Goal: Task Accomplishment & Management: Manage account settings

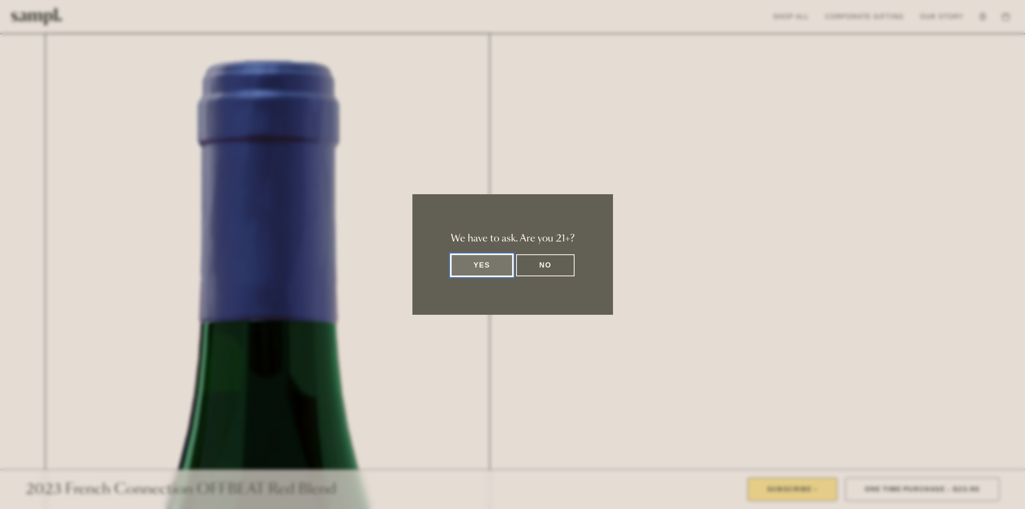
click at [492, 271] on button "Yes" at bounding box center [482, 265] width 62 height 22
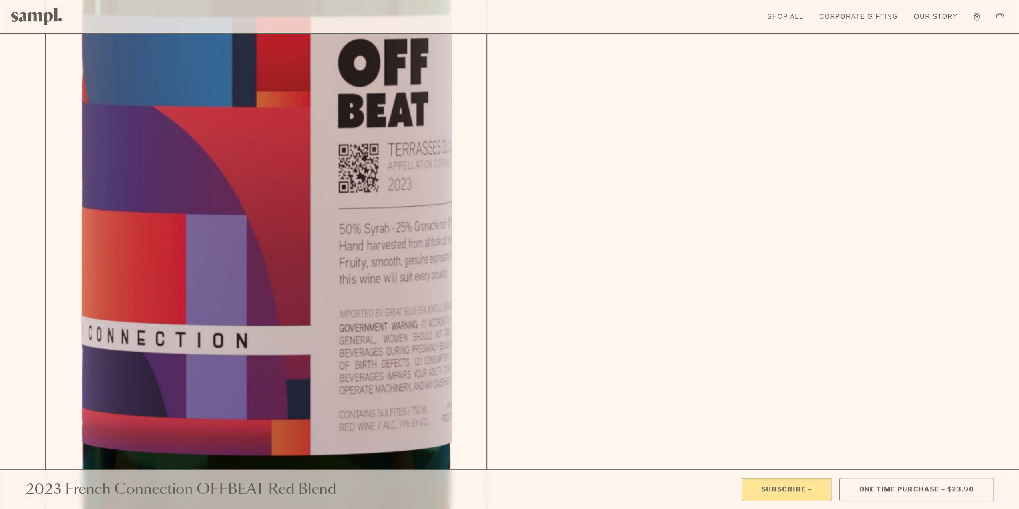
scroll to position [881, 0]
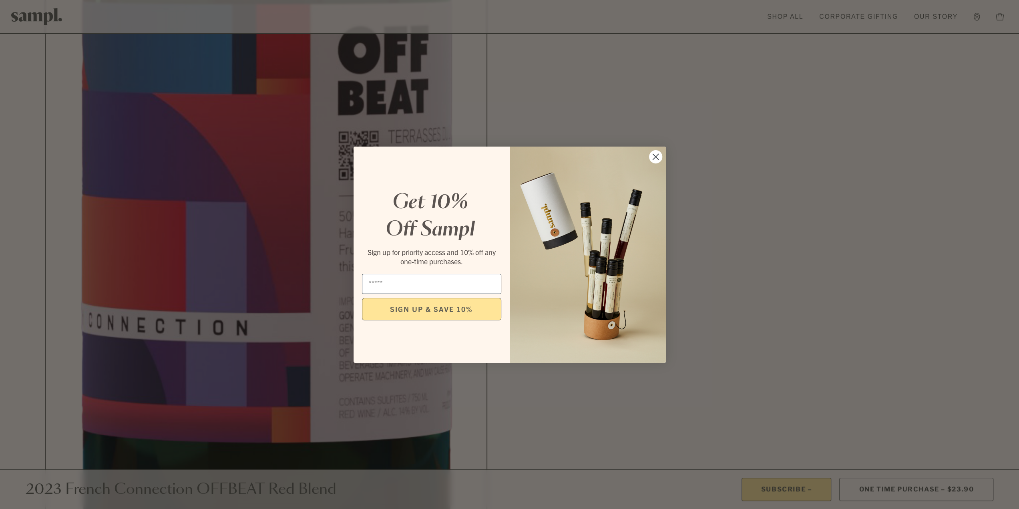
click at [655, 158] on circle "Close dialog" at bounding box center [655, 156] width 13 height 13
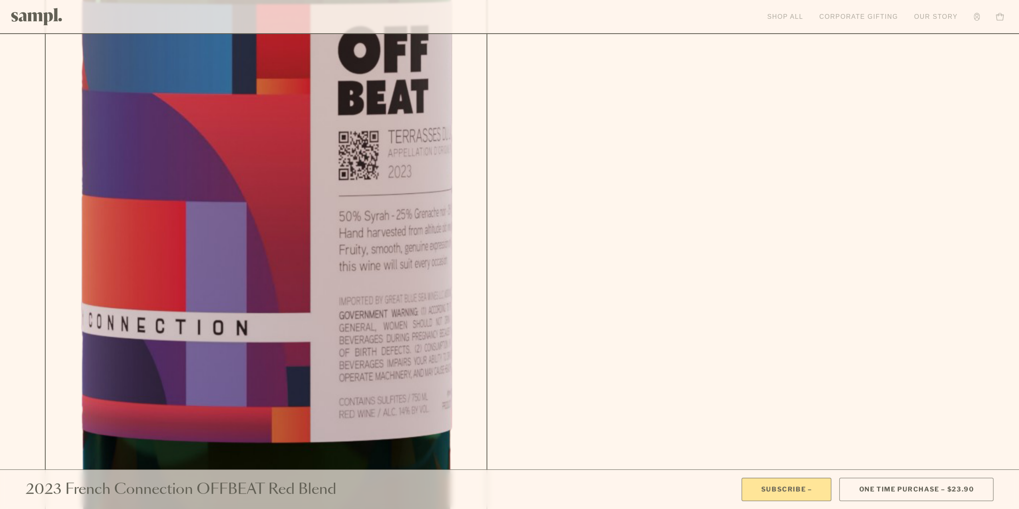
click at [785, 16] on link "Shop All" at bounding box center [785, 17] width 44 height 18
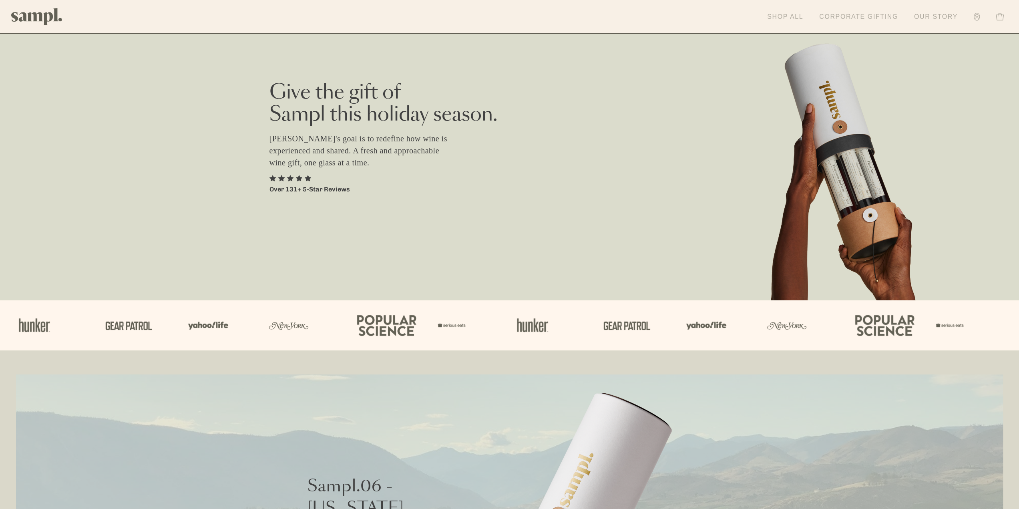
click at [789, 16] on link "Shop All" at bounding box center [785, 17] width 44 height 18
click at [1004, 12] on button "Toggle cart sidebar 0" at bounding box center [1000, 17] width 16 height 16
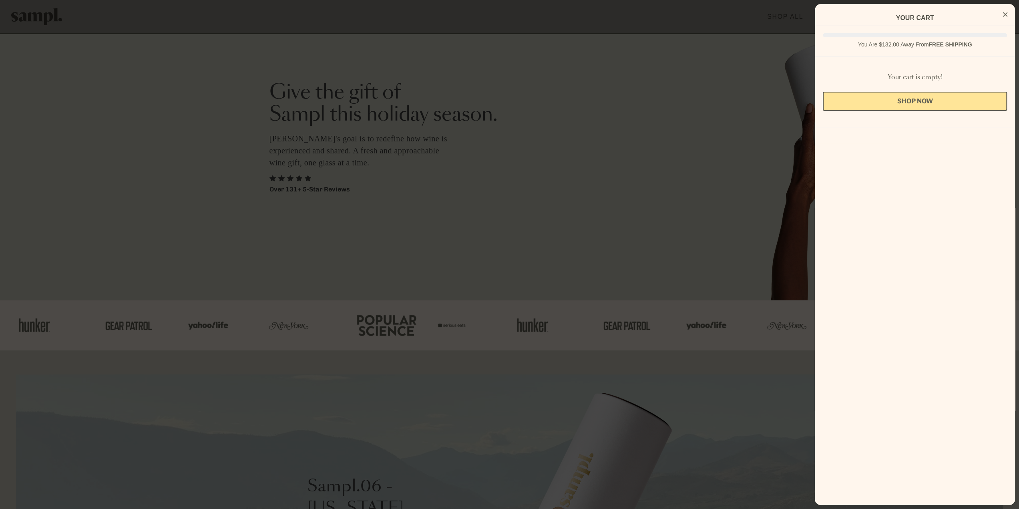
click at [1003, 13] on icon "Close Cart" at bounding box center [1005, 14] width 4 height 7
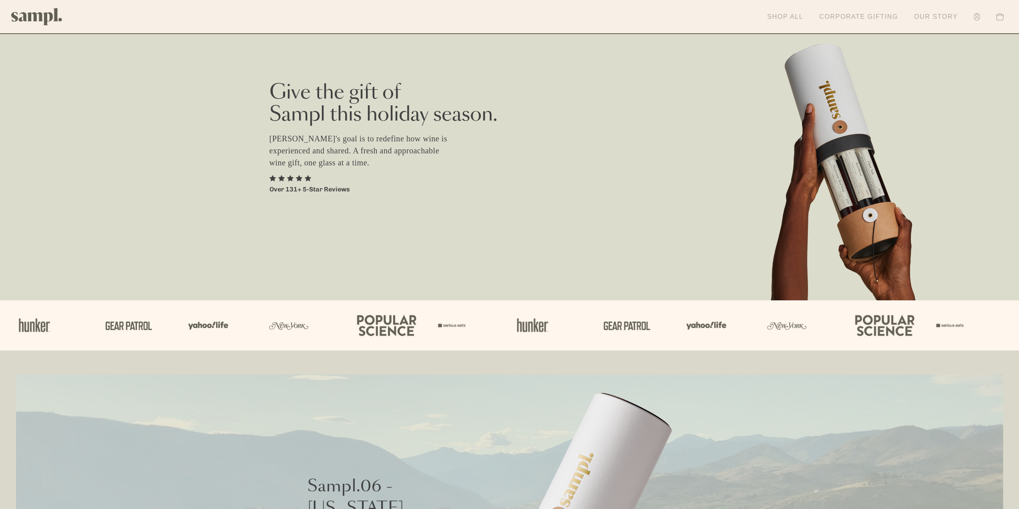
click at [999, 15] on icon at bounding box center [1000, 17] width 8 height 8
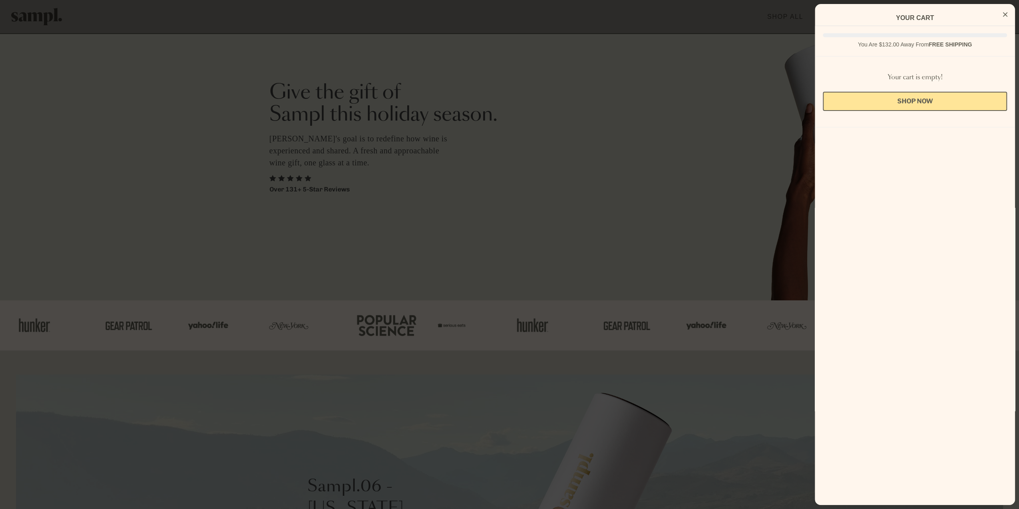
click at [1002, 14] on button "Close Cart" at bounding box center [1005, 15] width 12 height 12
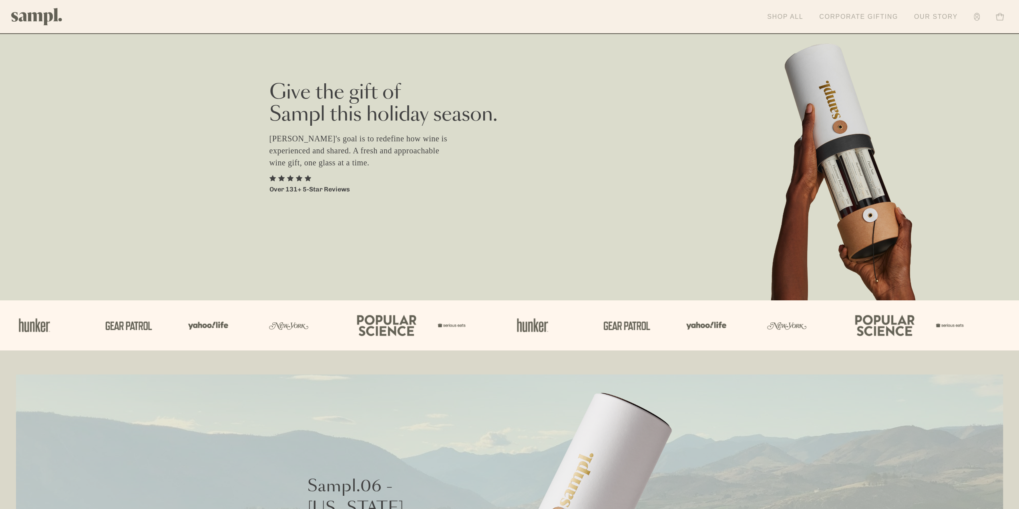
click at [980, 18] on link "Account" at bounding box center [977, 17] width 14 height 16
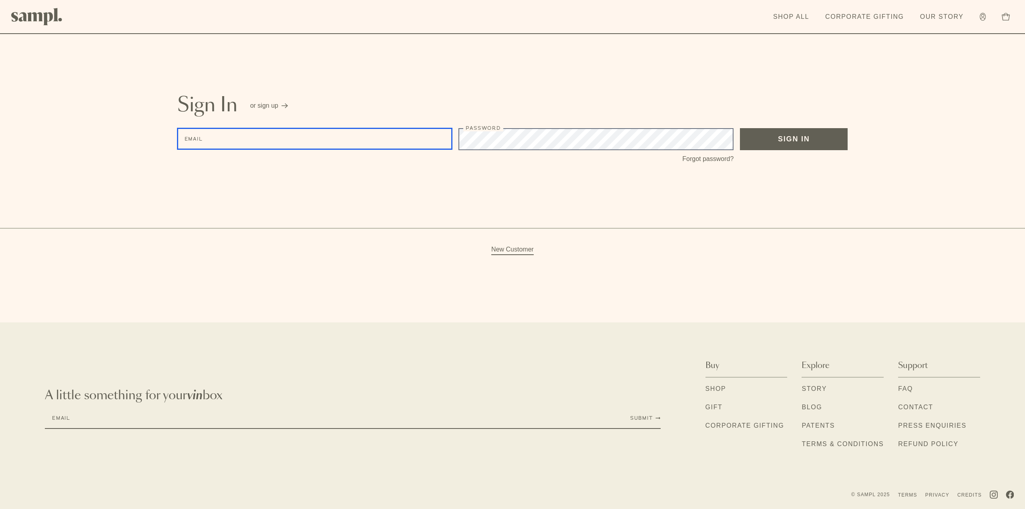
type input "**********"
click at [768, 141] on button "Sign In" at bounding box center [794, 139] width 108 height 22
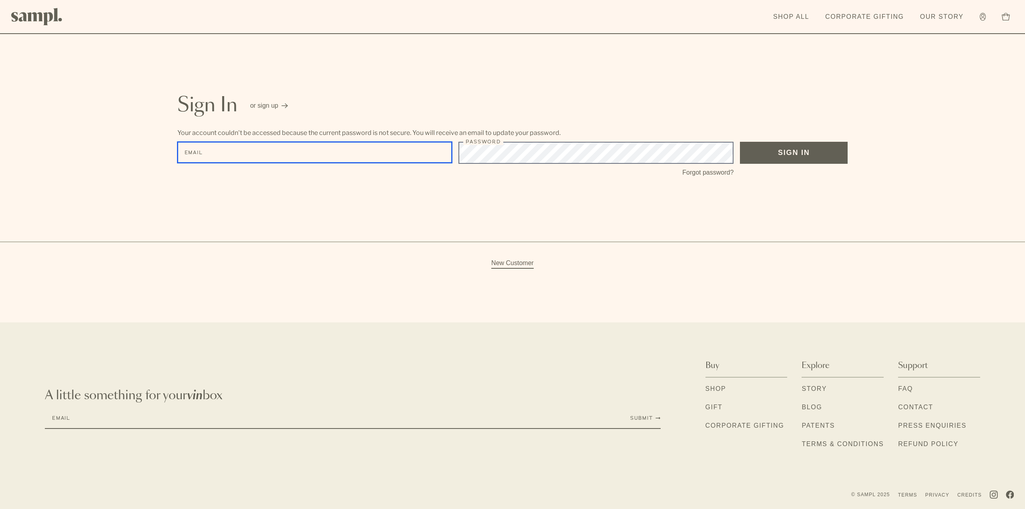
type input "**********"
click at [796, 145] on button "Sign In" at bounding box center [794, 153] width 108 height 22
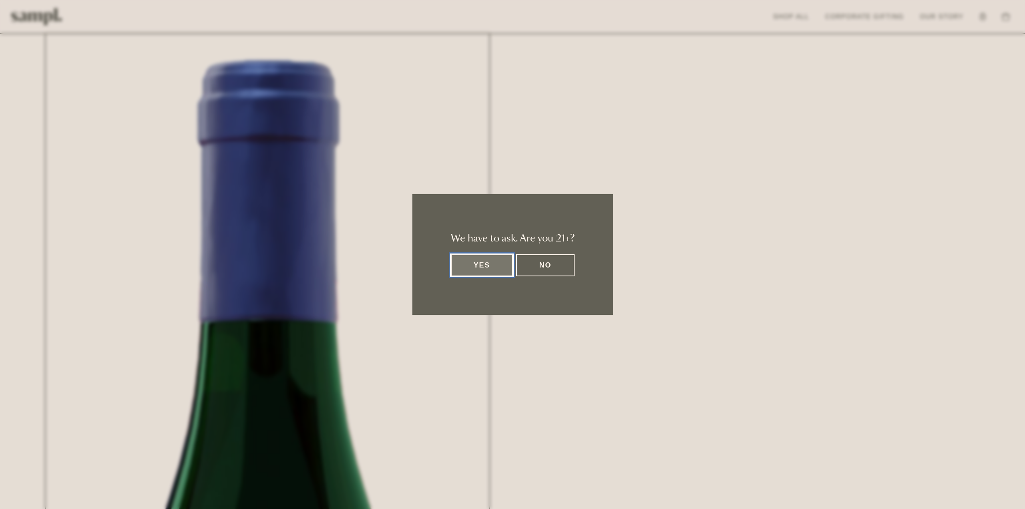
click at [480, 264] on button "Yes" at bounding box center [482, 265] width 62 height 22
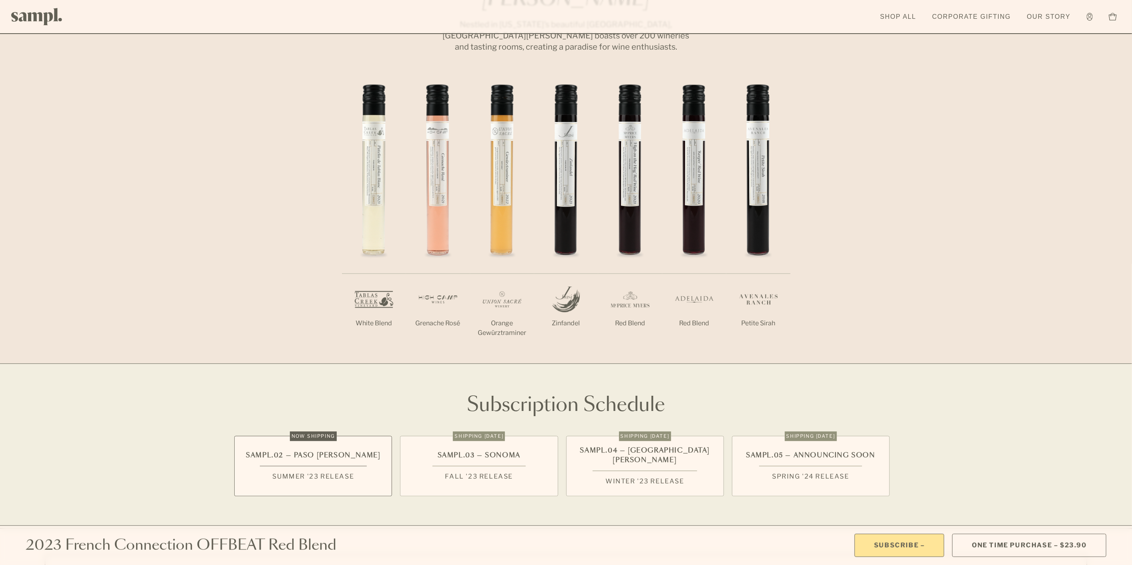
scroll to position [1905, 0]
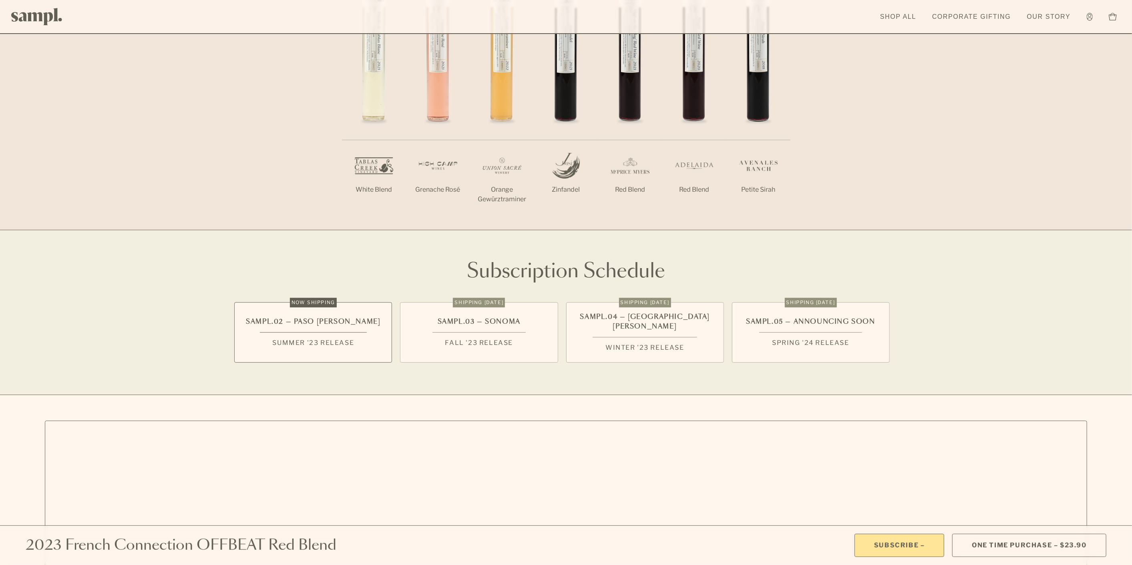
drag, startPoint x: 752, startPoint y: 322, endPoint x: 645, endPoint y: 326, distance: 106.6
click at [645, 326] on ul "Now Shipping Sampl.02 — Paso Robles Summer '23 Release Shipping Sept 1 Sampl.03…" at bounding box center [565, 329] width 663 height 65
click at [659, 350] on section "Subscription Schedule Now Shipping Sampl.02 — Paso Robles Summer '23 Release Sh…" at bounding box center [566, 312] width 1132 height 165
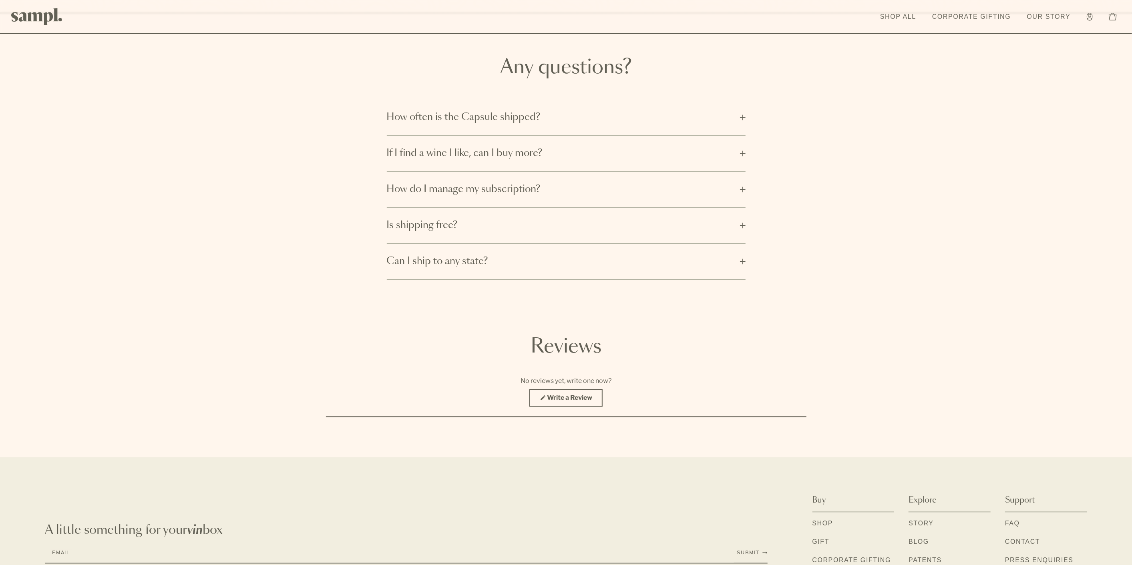
scroll to position [4029, 0]
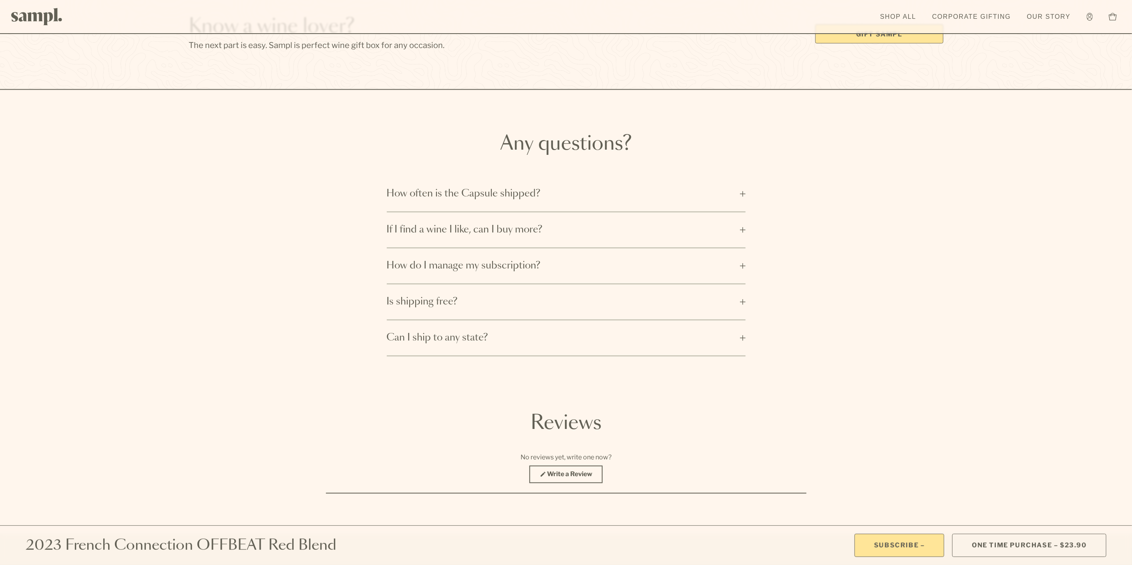
click at [741, 177] on button "How often is the Capsule shipped?" at bounding box center [566, 194] width 359 height 35
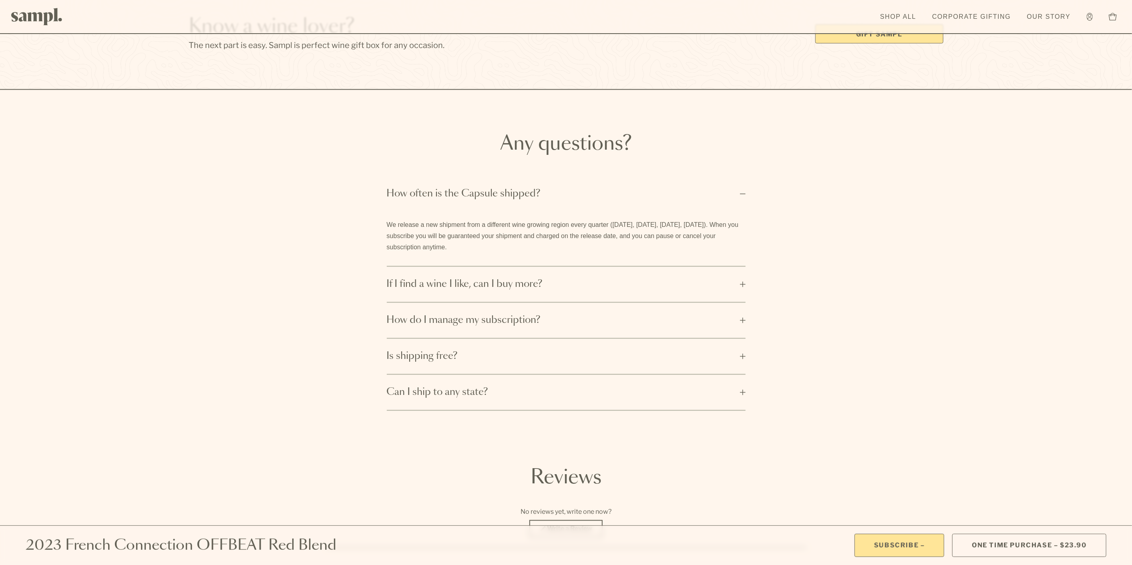
click at [740, 267] on button "If I find a wine I like, can I buy more?" at bounding box center [566, 284] width 359 height 35
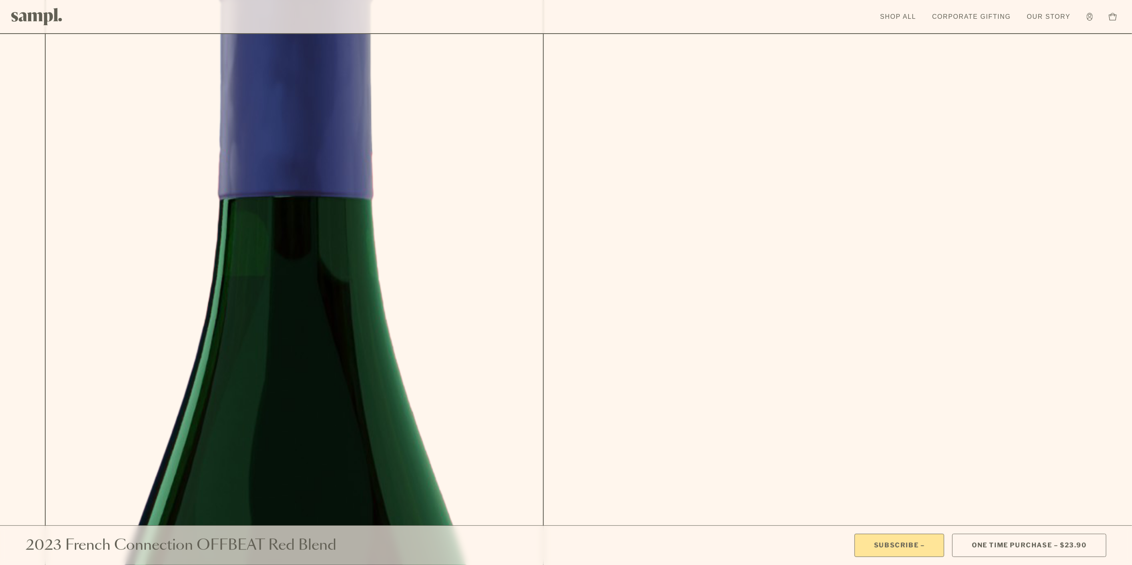
scroll to position [159, 0]
click at [890, 13] on link "Shop All" at bounding box center [898, 17] width 44 height 18
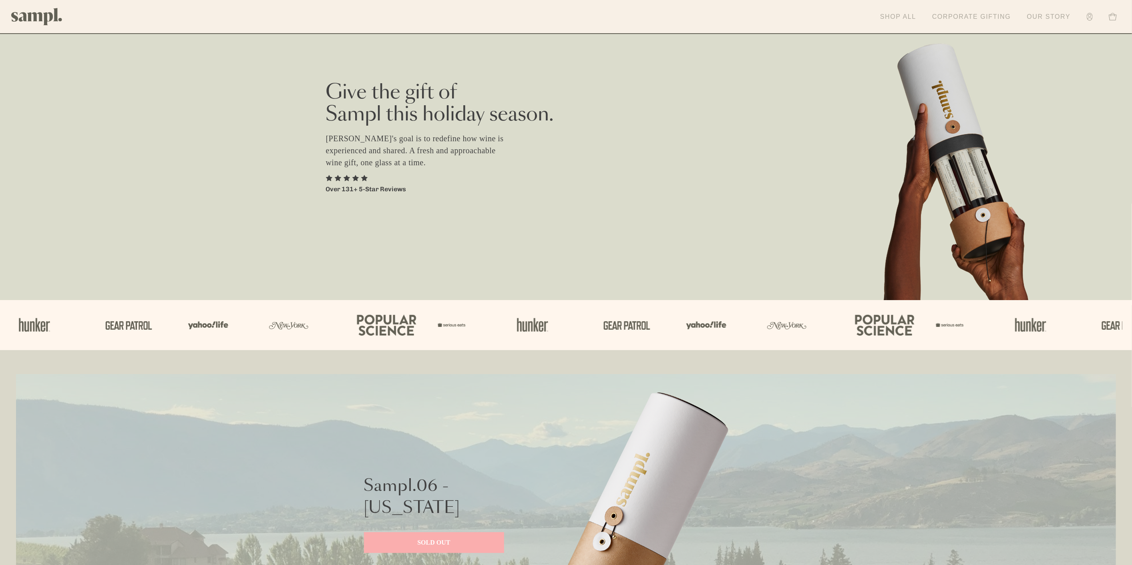
click at [964, 17] on link "Corporate Gifting" at bounding box center [971, 17] width 87 height 18
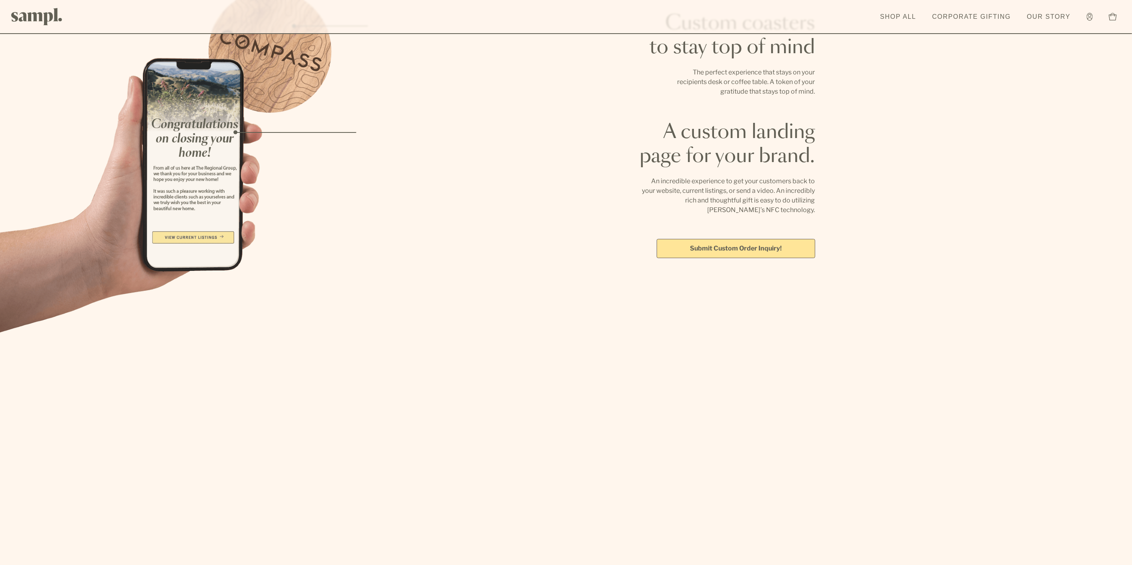
scroll to position [2696, 0]
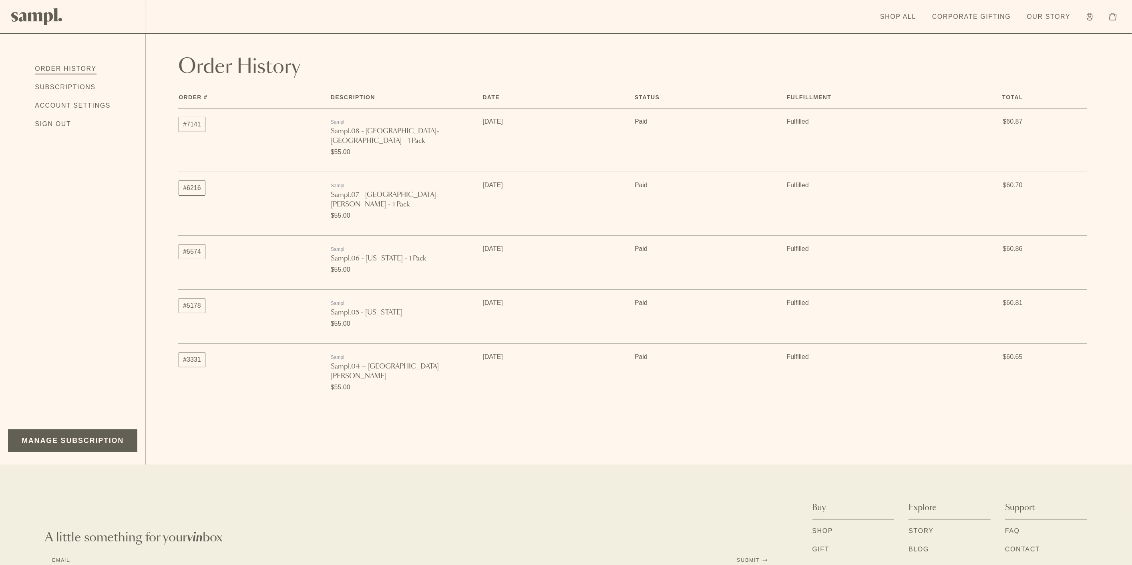
click at [123, 398] on aside "Order History Subscriptions Account Settings Sign Out Manage Subscription" at bounding box center [73, 232] width 146 height 465
click at [120, 430] on link "Manage Subscription" at bounding box center [72, 441] width 129 height 22
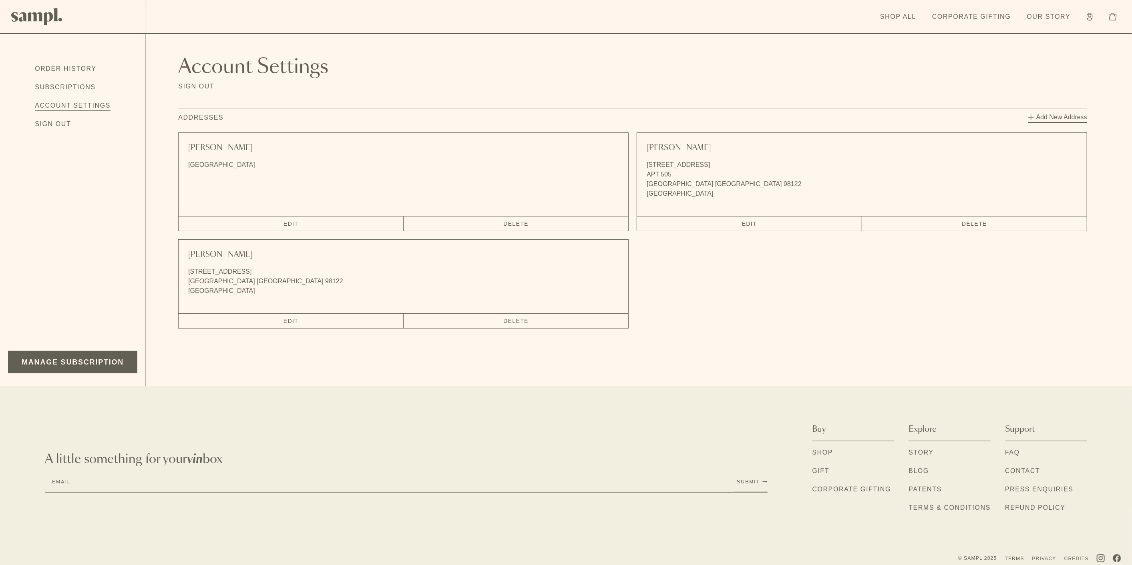
click at [76, 68] on link "Order History" at bounding box center [66, 69] width 62 height 10
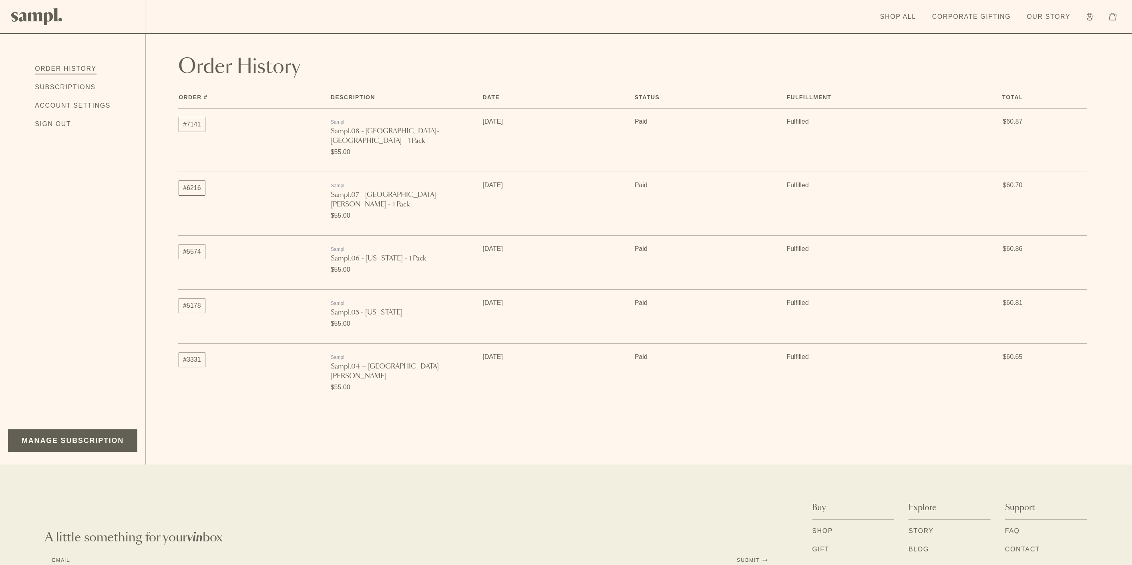
click at [79, 84] on link "Subscriptions" at bounding box center [65, 87] width 61 height 10
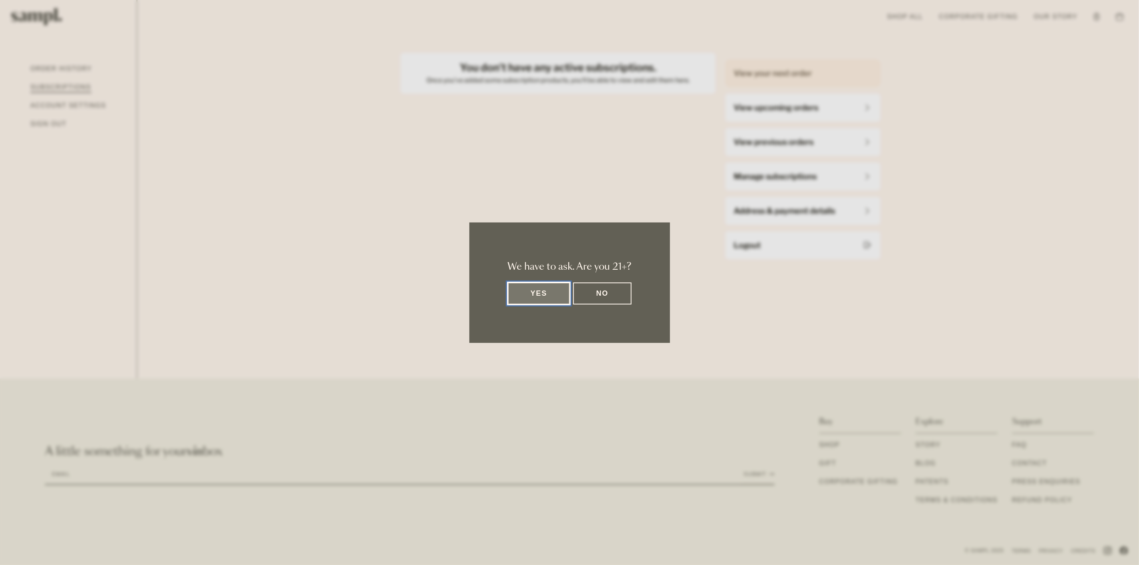
click at [558, 291] on button "Yes" at bounding box center [539, 294] width 62 height 22
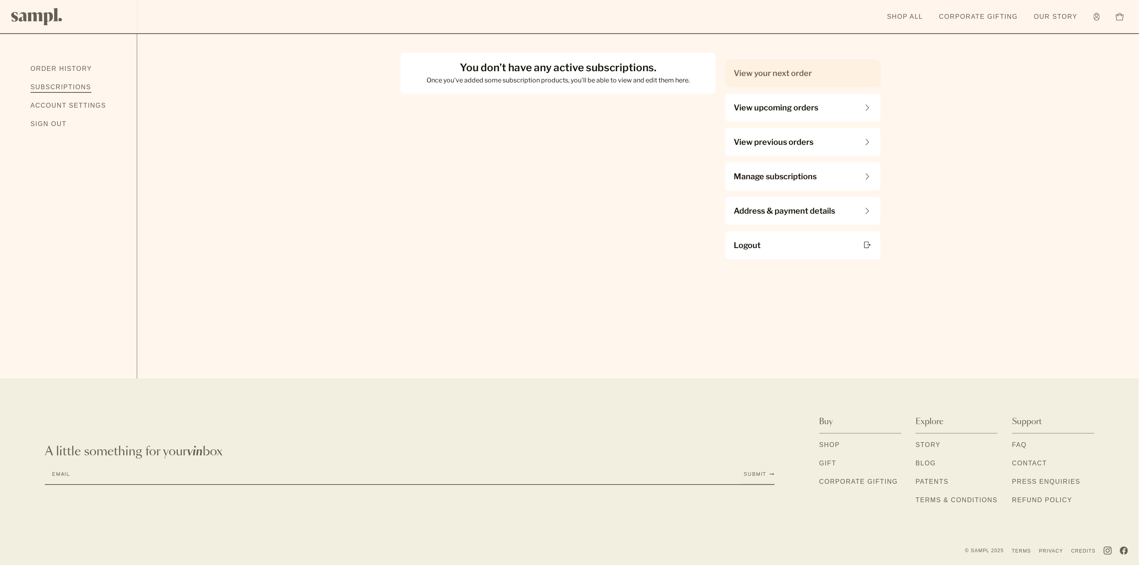
click at [808, 174] on span "Manage subscriptions" at bounding box center [775, 176] width 83 height 11
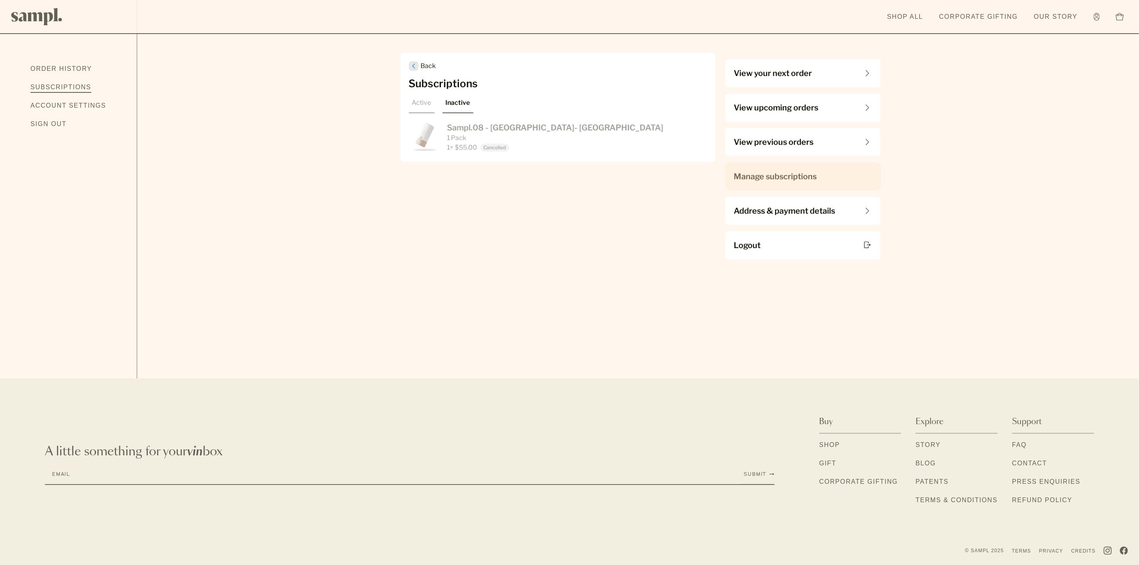
click at [461, 128] on span "Sampl.08 - France- Languedoc-Roussillon" at bounding box center [555, 128] width 216 height 10
click at [461, 143] on div "$55.00" at bounding box center [466, 148] width 22 height 10
click at [419, 133] on img at bounding box center [425, 137] width 32 height 32
click at [414, 66] on icon at bounding box center [413, 66] width 3 height 6
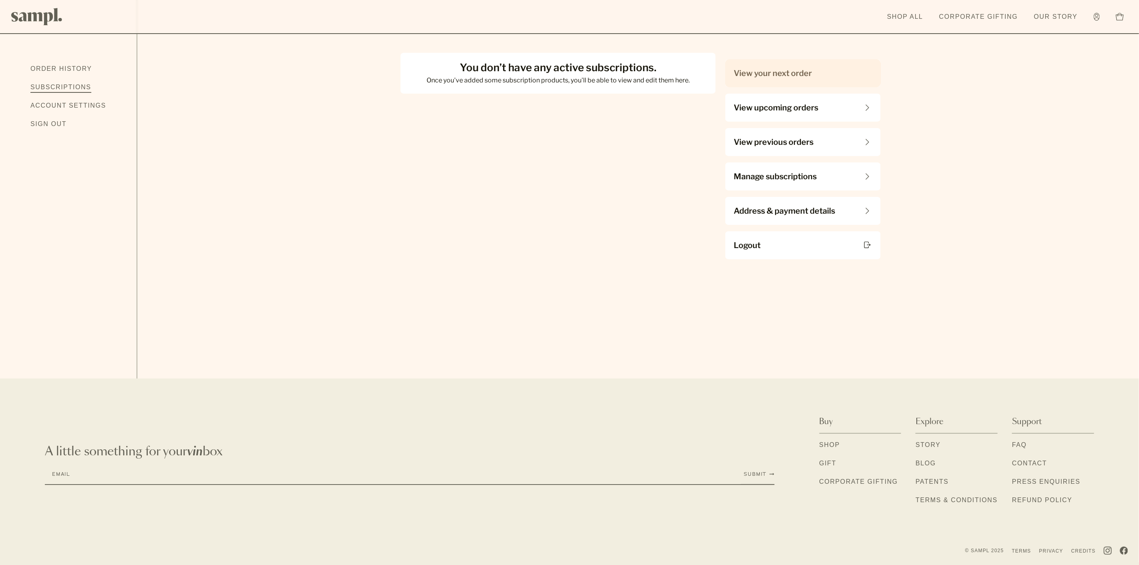
click at [791, 171] on span "Manage subscriptions" at bounding box center [775, 176] width 83 height 11
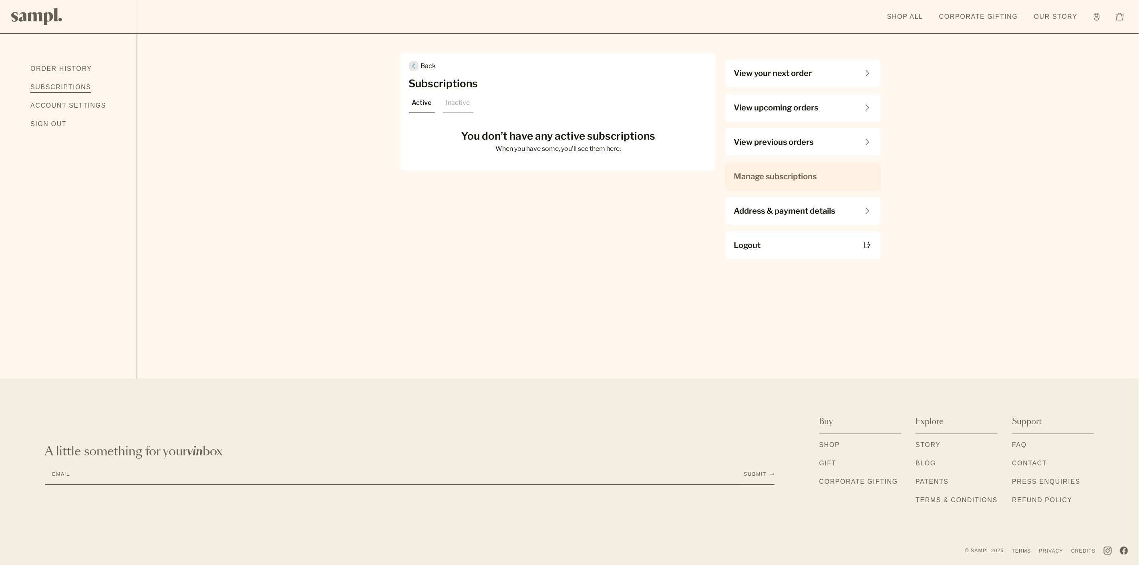
click at [75, 102] on link "Account Settings" at bounding box center [68, 106] width 76 height 10
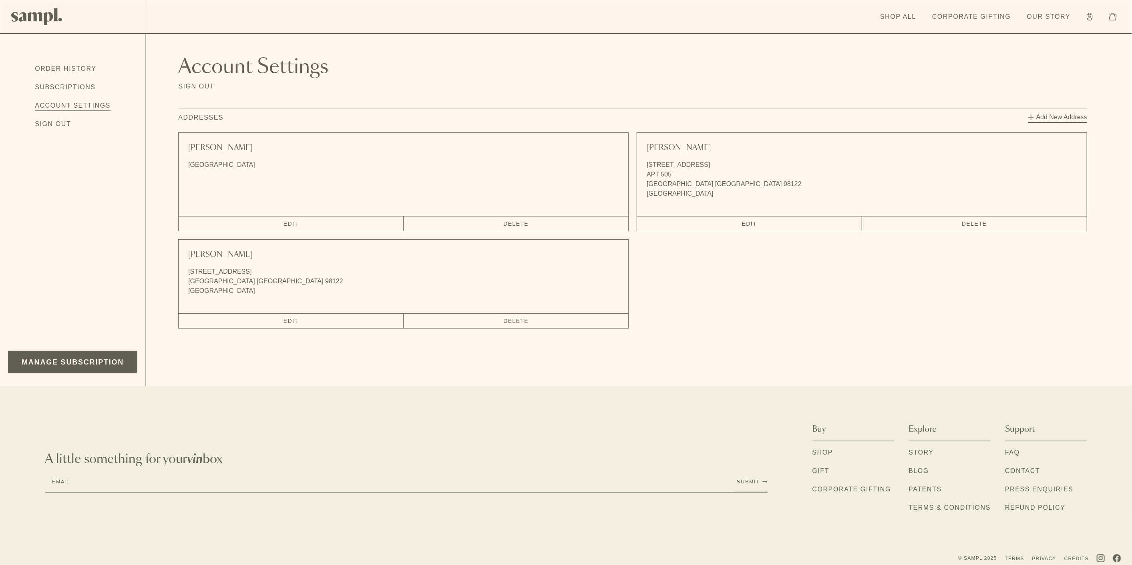
click at [482, 220] on button "Delete" at bounding box center [516, 224] width 225 height 14
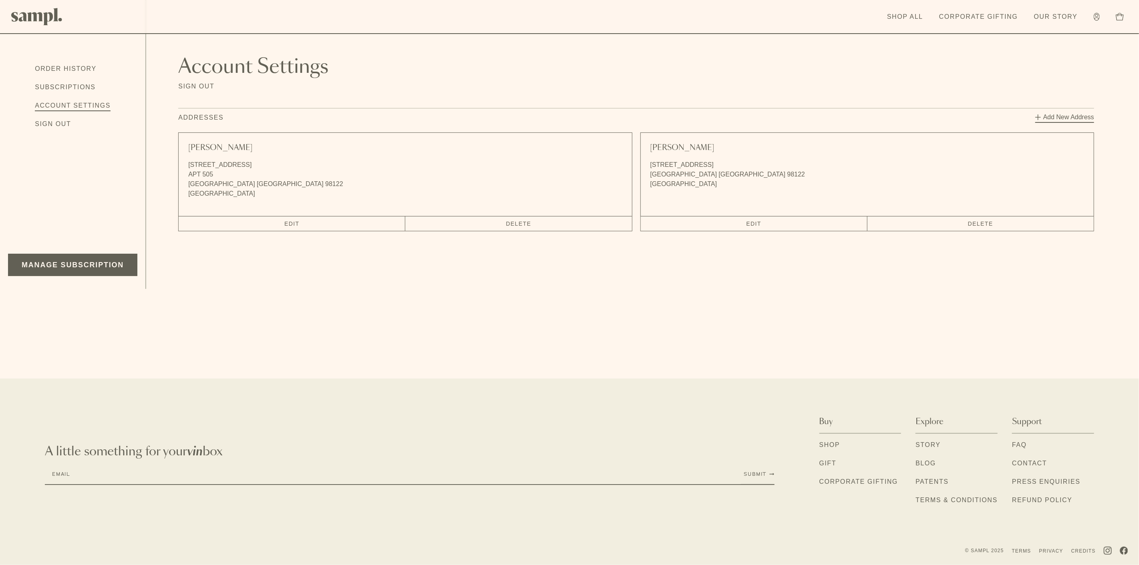
click at [1030, 227] on button "Delete" at bounding box center [980, 224] width 226 height 14
click at [108, 261] on link "Manage Subscription" at bounding box center [72, 265] width 129 height 22
click at [79, 66] on link "Order History" at bounding box center [66, 69] width 62 height 10
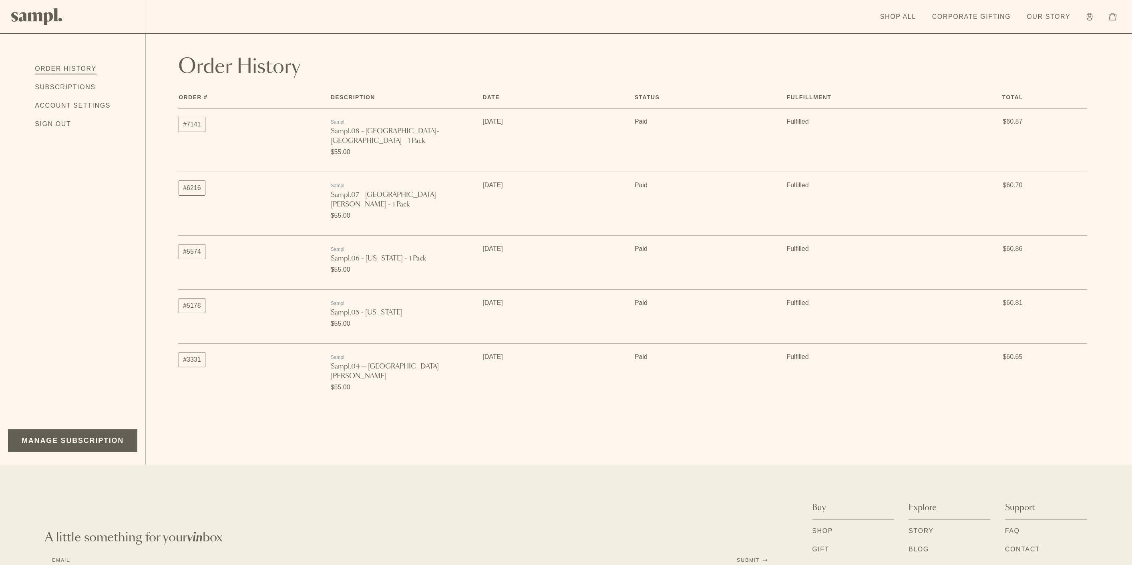
click at [188, 124] on link "#7141" at bounding box center [192, 124] width 27 height 15
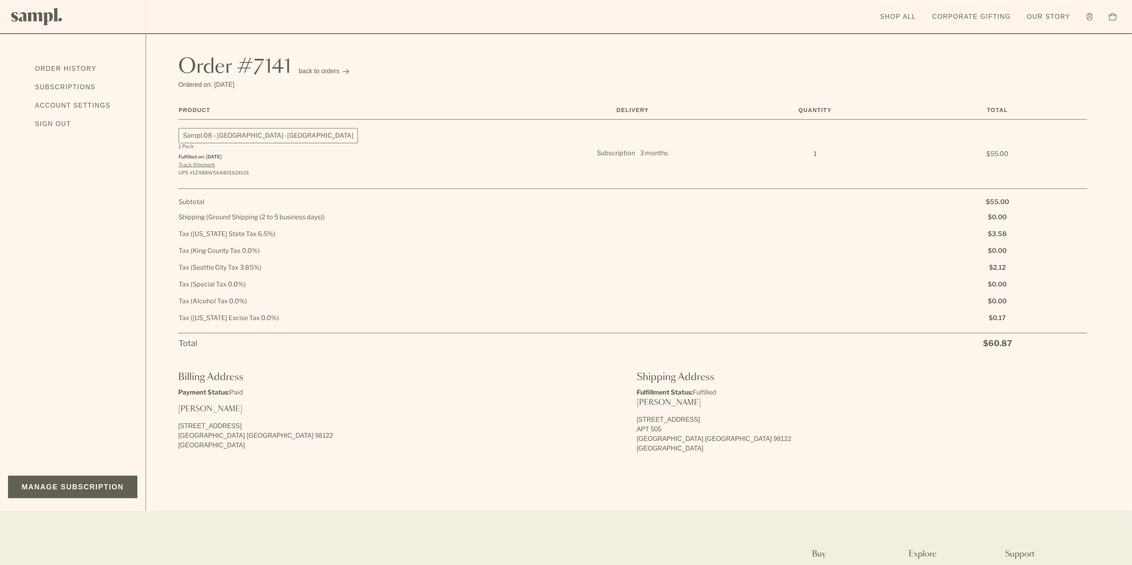
scroll to position [133, 0]
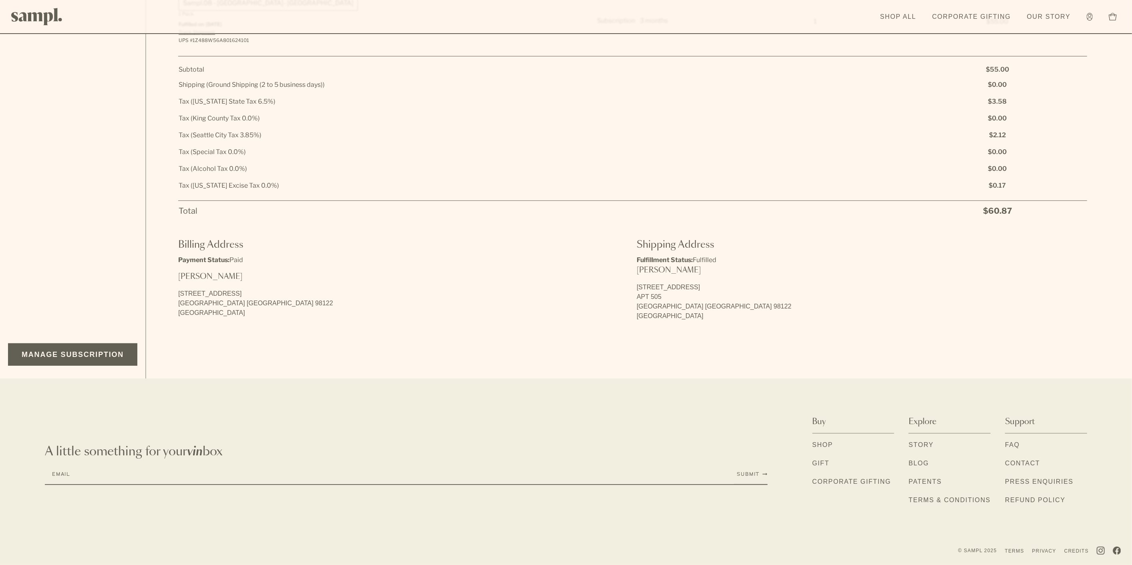
click at [819, 443] on link "Shop" at bounding box center [822, 445] width 21 height 10
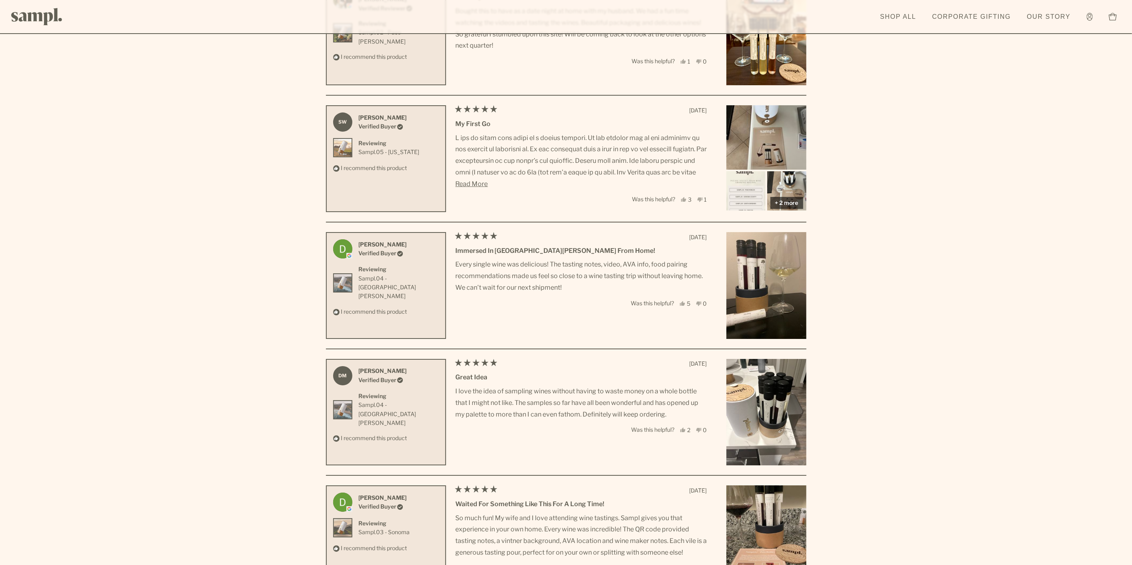
scroll to position [2703, 0]
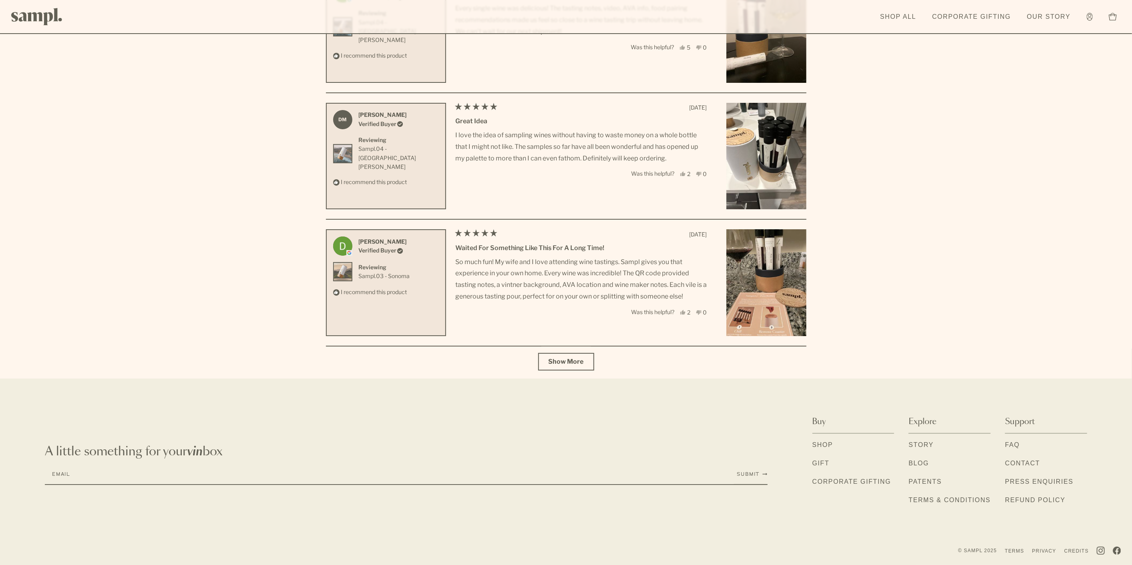
click at [1019, 441] on link "FAQ" at bounding box center [1012, 445] width 15 height 10
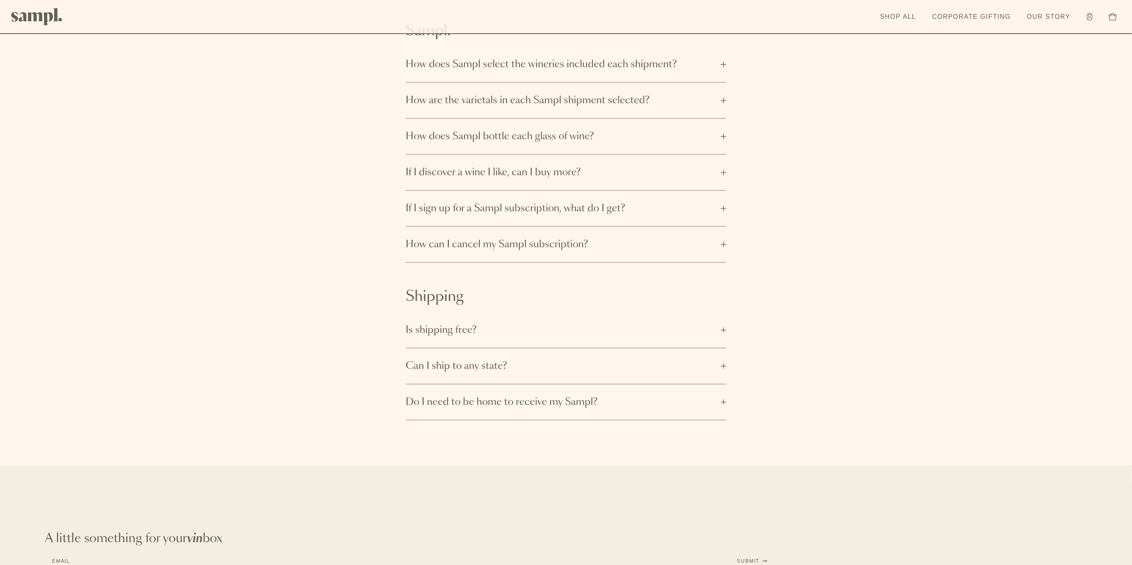
scroll to position [133, 0]
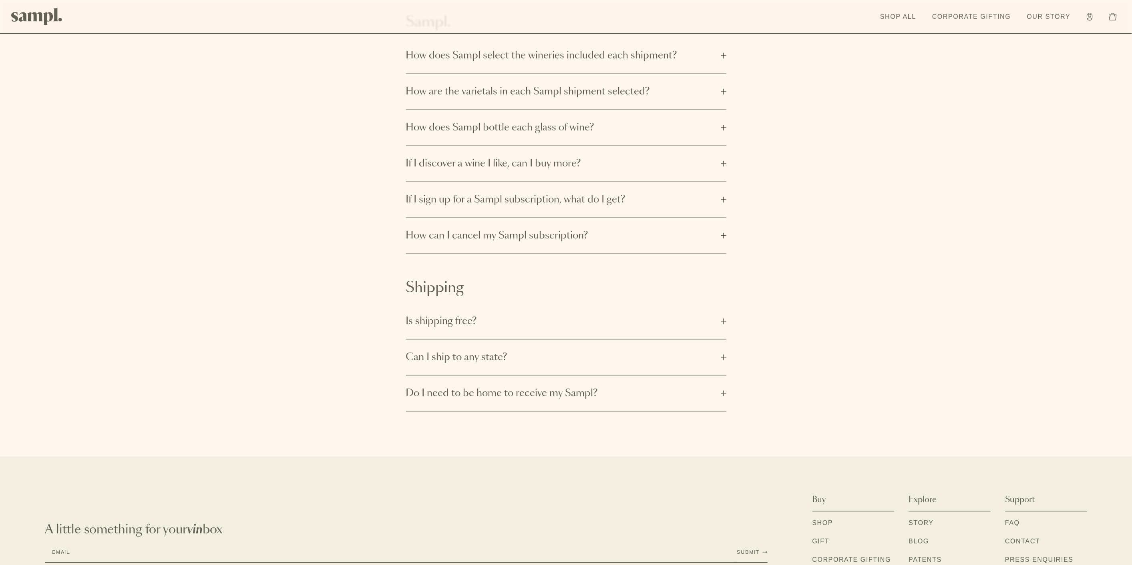
click at [617, 206] on button "If I sign up for a Sampl subscription, what do I get?" at bounding box center [566, 199] width 320 height 35
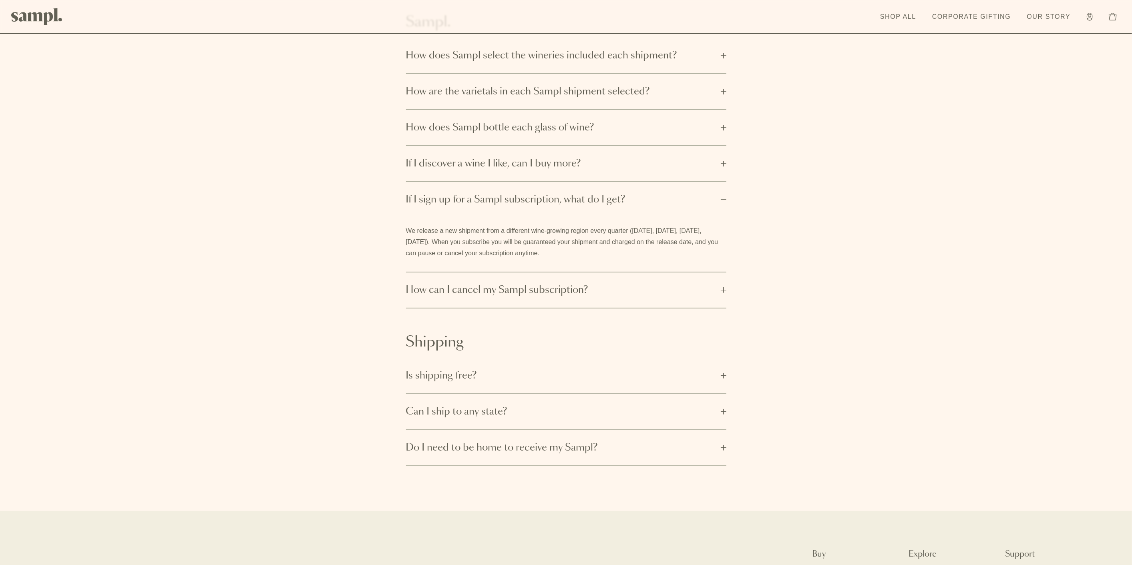
click at [490, 292] on span "How can I cancel my Sampl subscription?" at bounding box center [561, 290] width 310 height 13
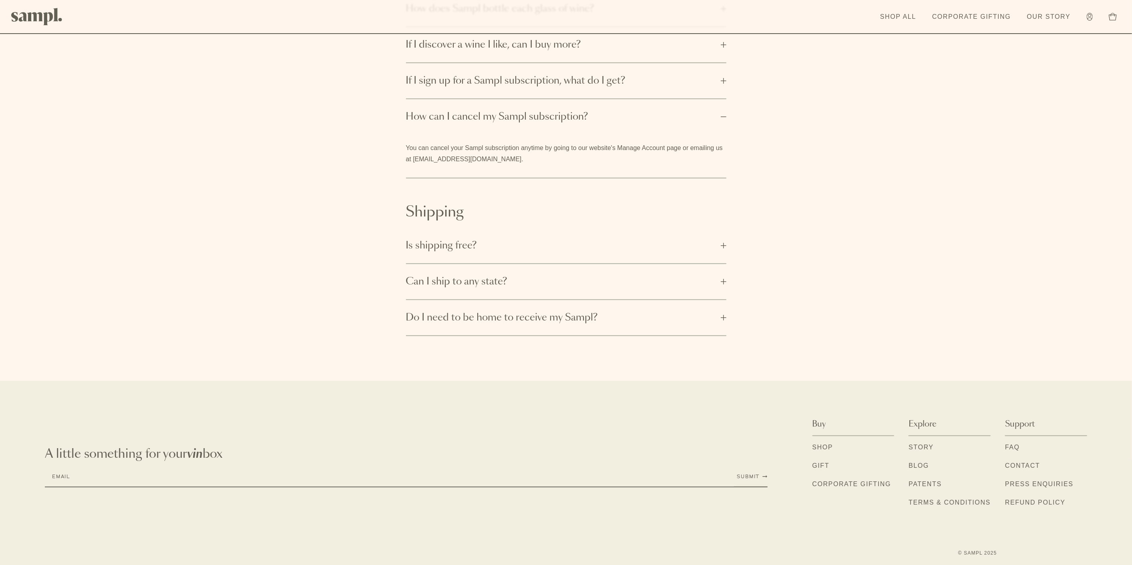
scroll to position [253, 0]
click at [822, 446] on link "Shop" at bounding box center [822, 447] width 21 height 10
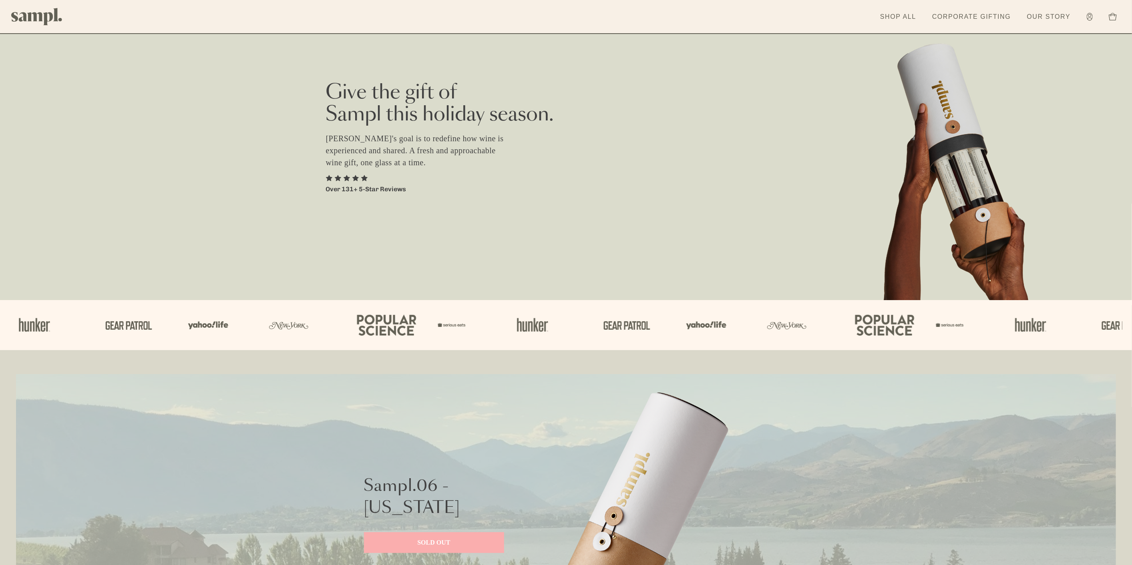
drag, startPoint x: 604, startPoint y: 154, endPoint x: 281, endPoint y: 131, distance: 323.1
click at [281, 131] on div "Give the gift of [PERSON_NAME] this holiday season. [PERSON_NAME]'s goal is to …" at bounding box center [566, 150] width 1132 height 300
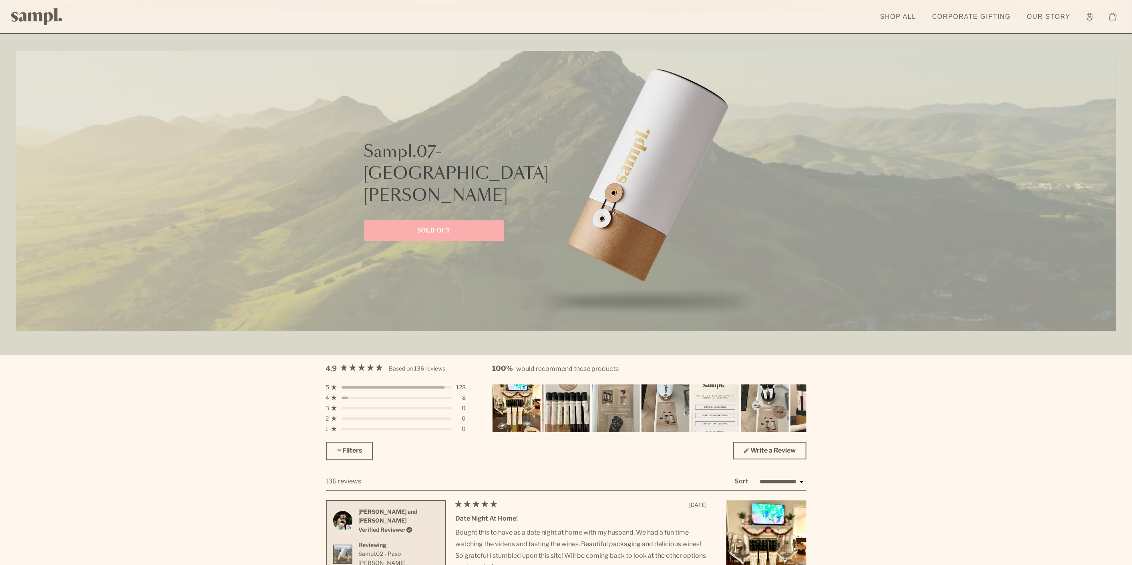
scroll to position [1868, 0]
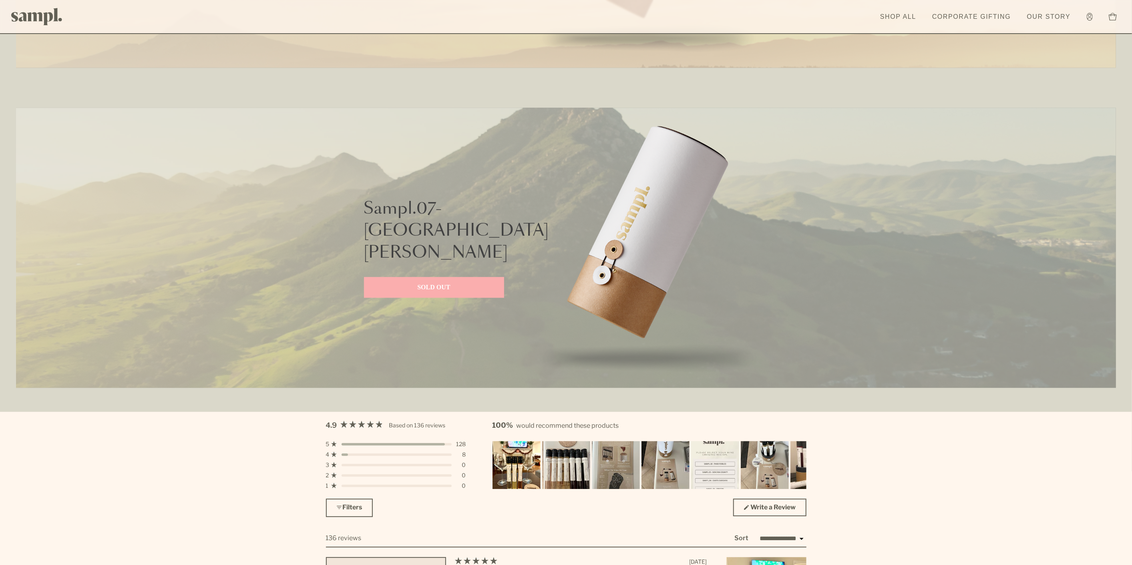
click at [625, 274] on img at bounding box center [648, 248] width 240 height 280
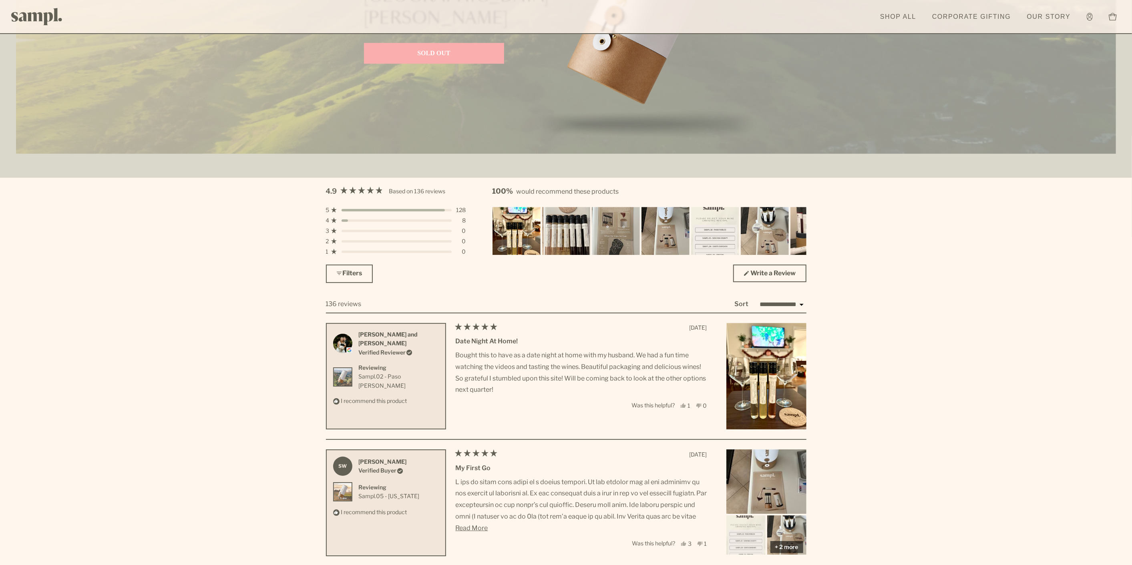
scroll to position [2091, 0]
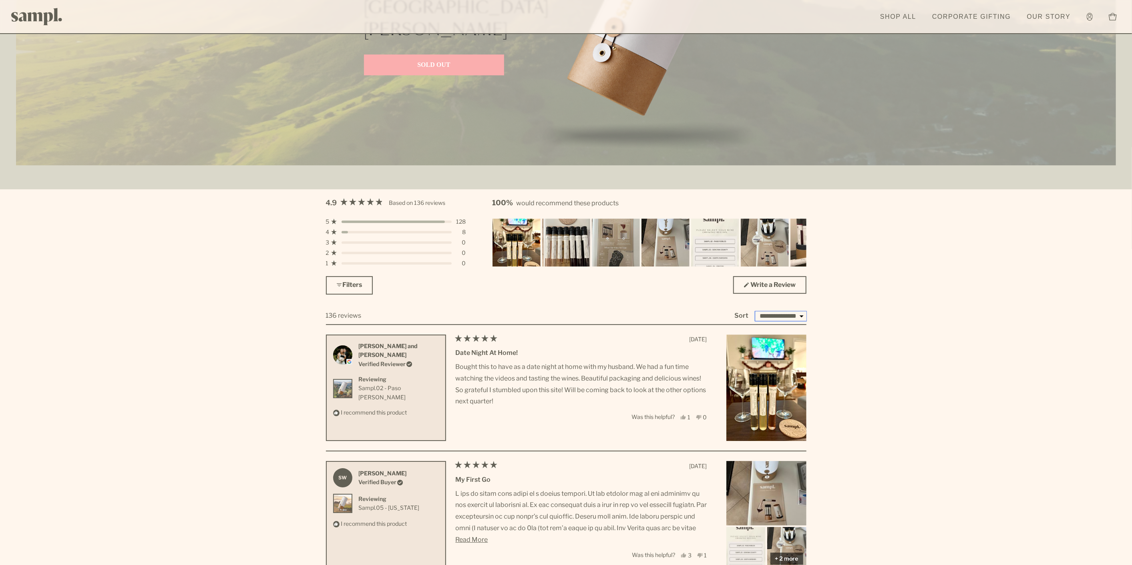
click at [793, 317] on select "**********" at bounding box center [780, 317] width 51 height 10
select select "*********"
click at [755, 312] on select "**********" at bounding box center [780, 317] width 51 height 10
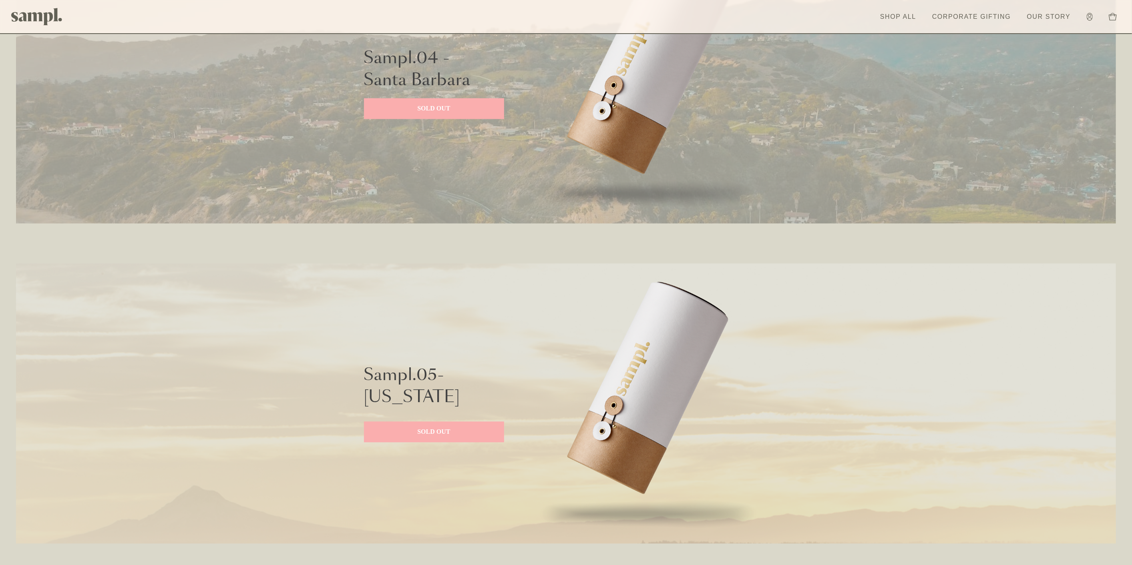
scroll to position [1379, 0]
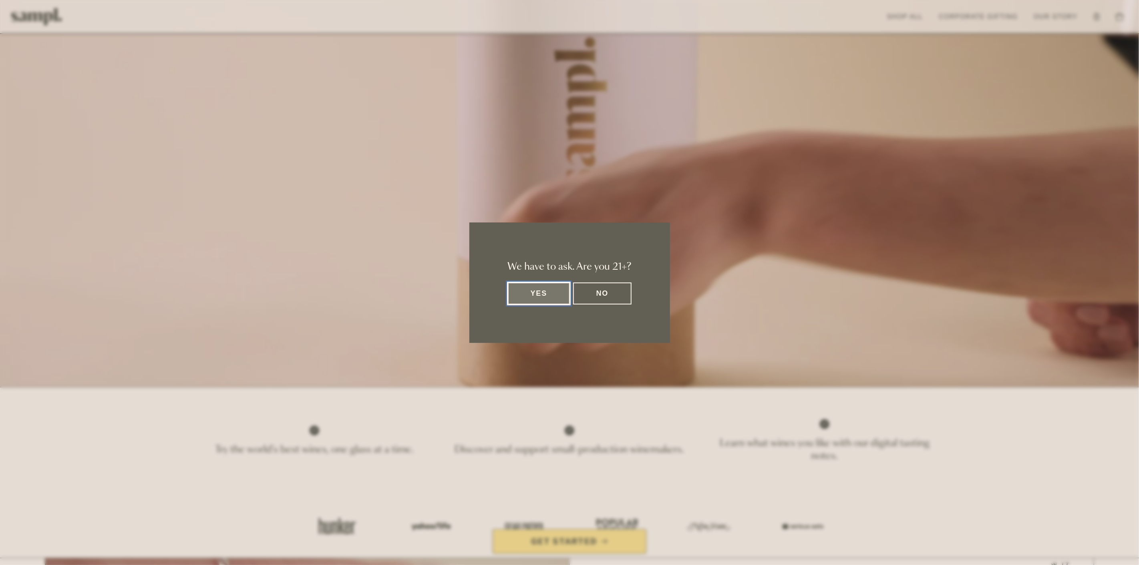
click at [540, 287] on button "Yes" at bounding box center [539, 294] width 62 height 22
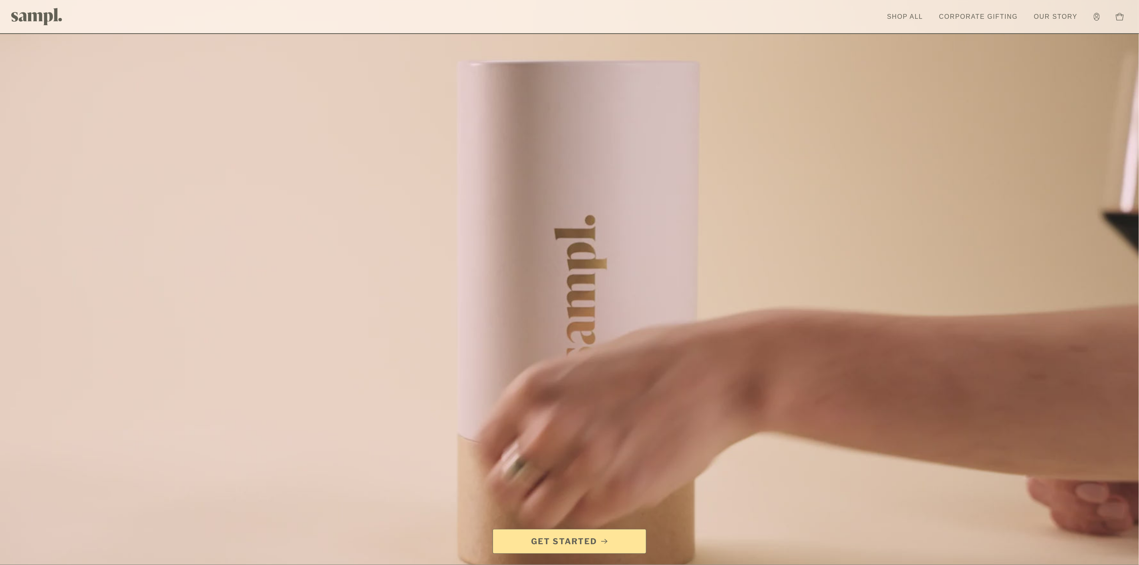
click at [539, 292] on div at bounding box center [569, 320] width 1139 height 641
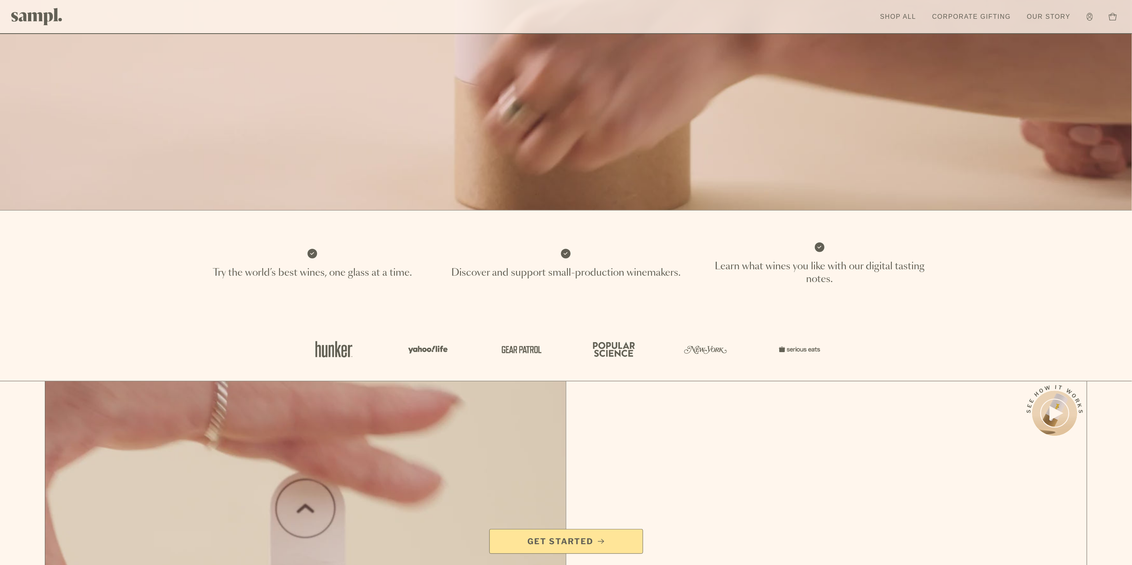
scroll to position [356, 0]
click at [567, 546] on span "Get Started" at bounding box center [561, 541] width 66 height 11
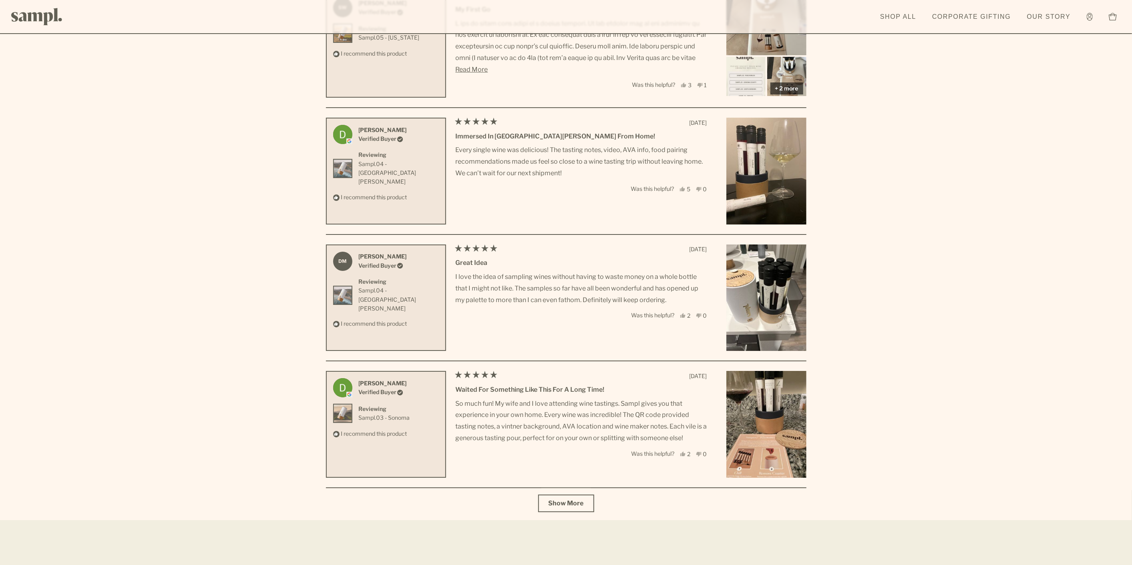
scroll to position [2703, 0]
